Goal: Transaction & Acquisition: Purchase product/service

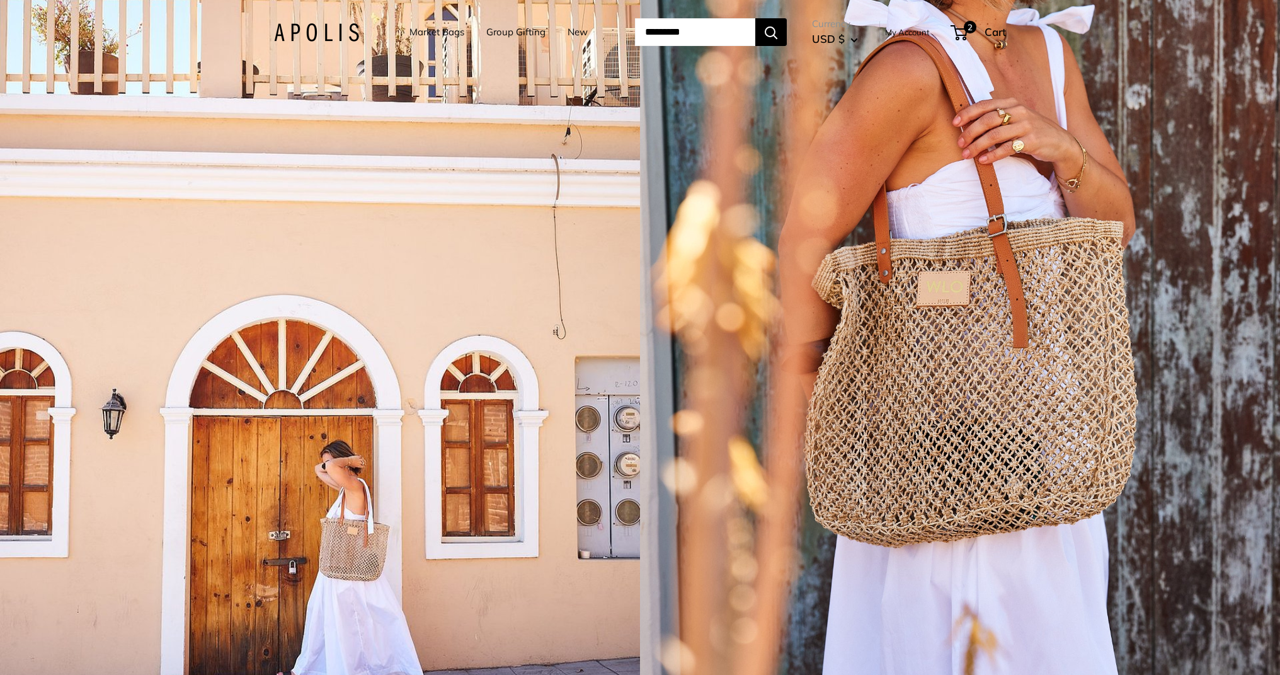
click at [295, 273] on div "1 / 5" at bounding box center [320, 337] width 640 height 675
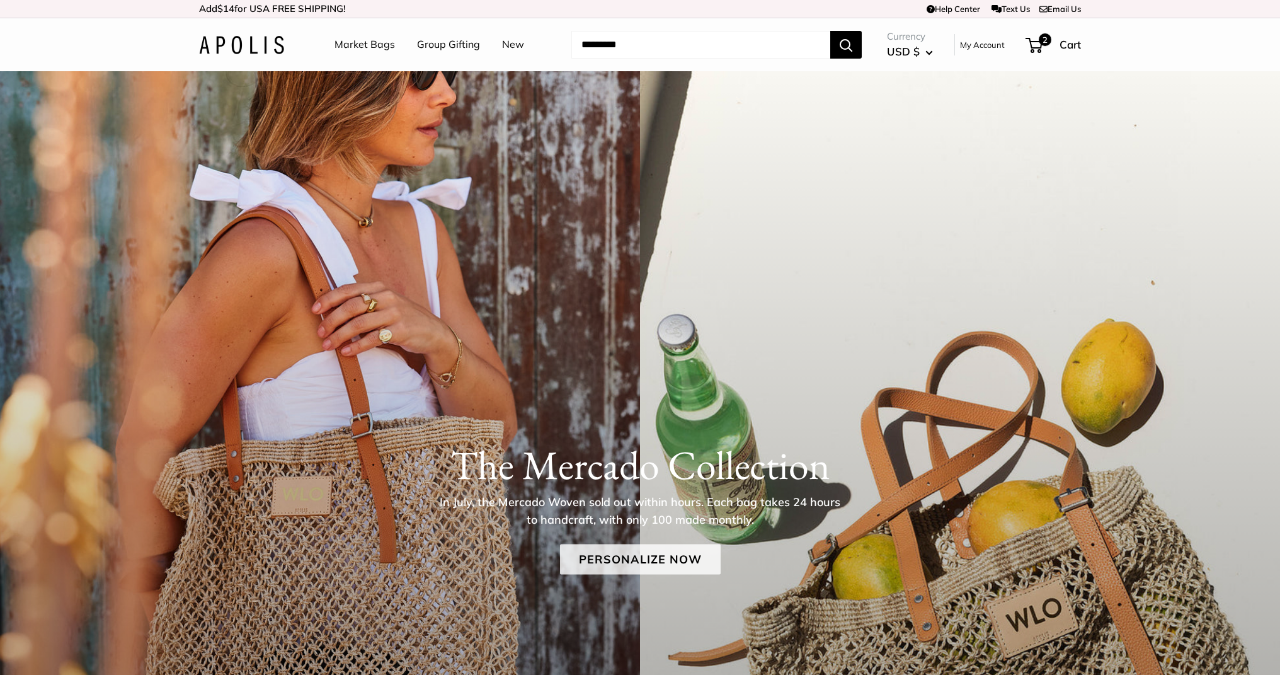
click at [605, 554] on link "Personalize Now" at bounding box center [640, 559] width 161 height 30
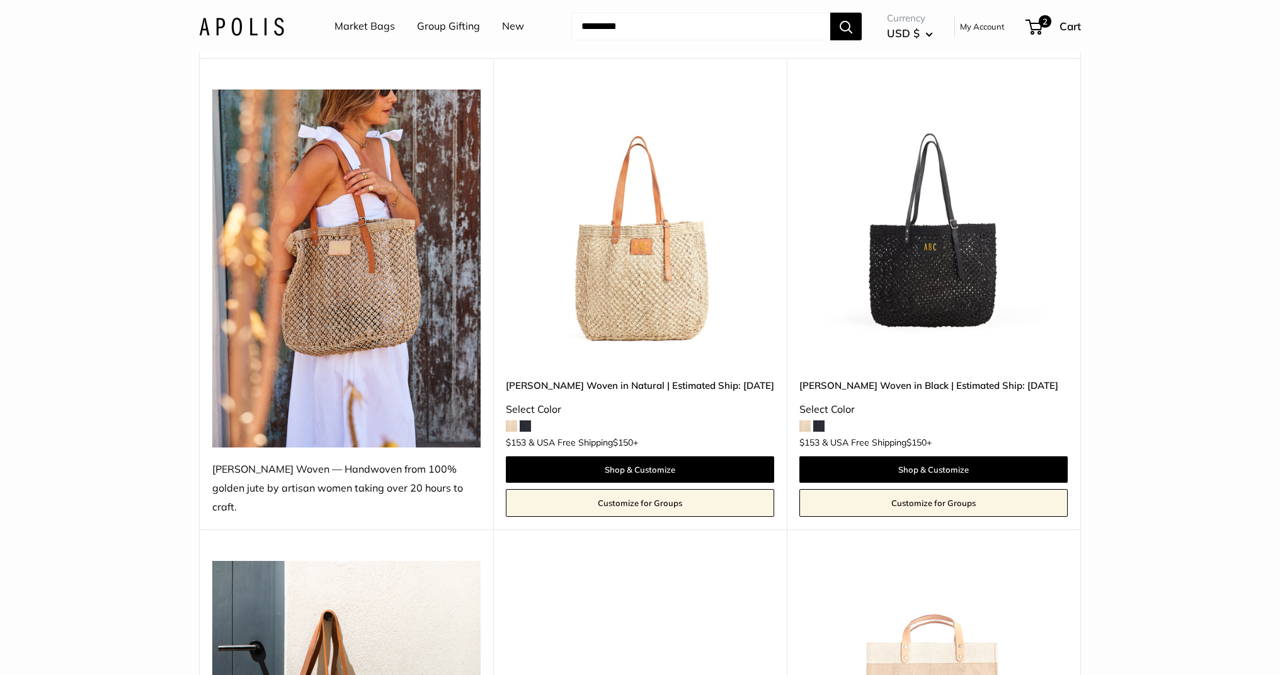
scroll to position [111, 0]
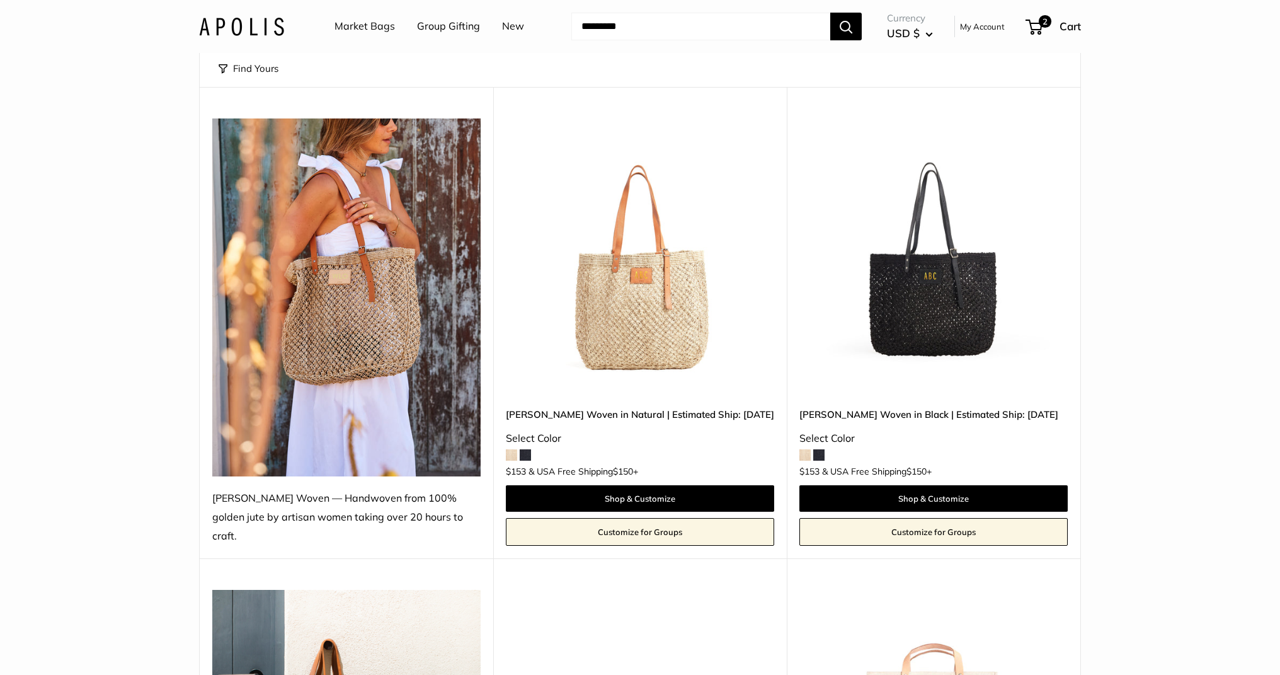
click at [0, 0] on img at bounding box center [0, 0] width 0 height 0
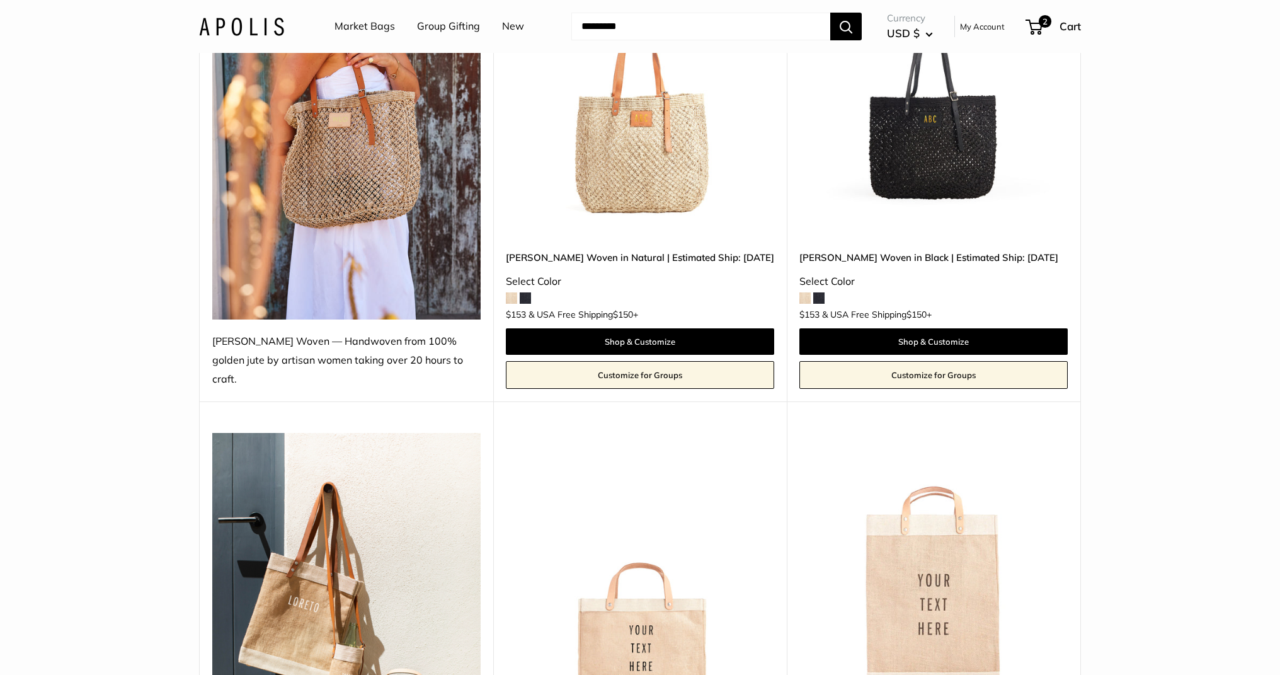
scroll to position [255, 0]
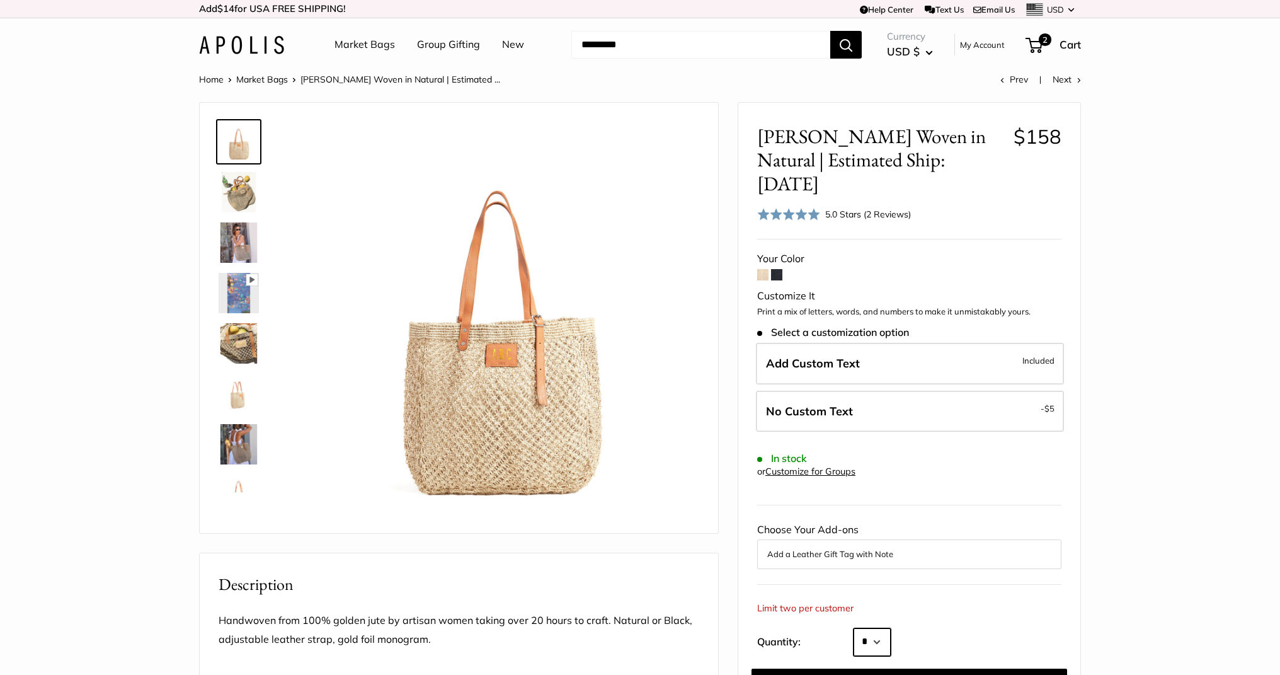
click at [878, 628] on select "* *" at bounding box center [872, 642] width 37 height 28
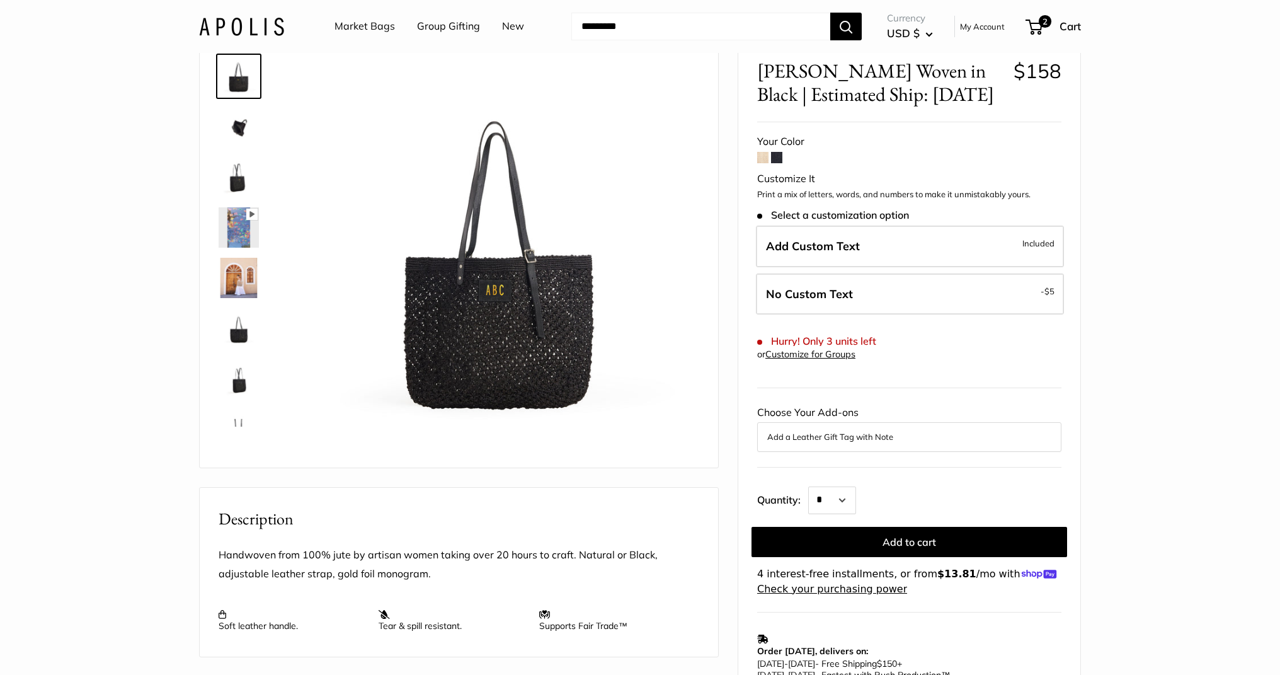
scroll to position [66, 0]
click at [840, 495] on select "* * * * * * * * * *** *** *** *** *** *** *** *** *** *** *** *** *** *** *** *…" at bounding box center [832, 500] width 48 height 28
